Goal: Task Accomplishment & Management: Use online tool/utility

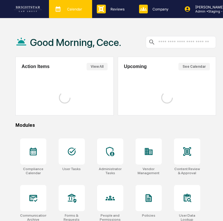
click at [60, 8] on icon at bounding box center [58, 9] width 5 height 6
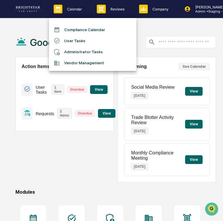
click at [73, 50] on li "Administrator Tasks" at bounding box center [92, 52] width 87 height 11
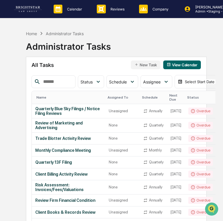
scroll to position [303, 0]
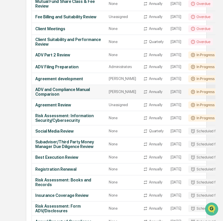
click at [61, 99] on td "ADV and Compliance Manual Comparison" at bounding box center [68, 92] width 73 height 14
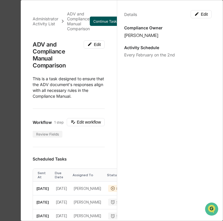
click at [103, 22] on button "Continue Task" at bounding box center [105, 21] width 31 height 9
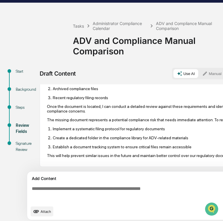
scroll to position [18, 0]
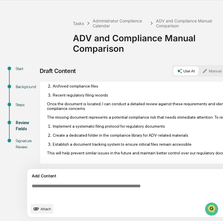
click at [130, 184] on textarea at bounding box center [155, 192] width 253 height 21
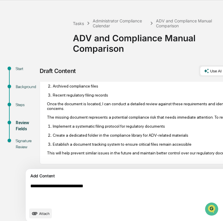
click at [113, 184] on textarea "**********" at bounding box center [154, 195] width 253 height 26
type textarea "**********"
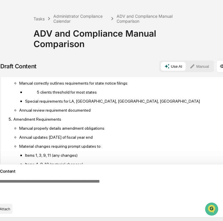
scroll to position [0, 39]
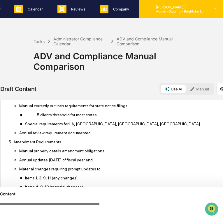
click at [176, 14] on div "[PERSON_NAME] Admin • Staging - Brightstar Law Group" at bounding box center [182, 9] width 87 height 18
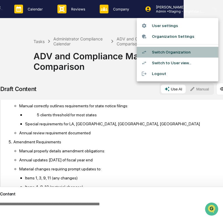
click at [182, 52] on li "Switch Organization" at bounding box center [178, 52] width 82 height 11
